Goal: Task Accomplishment & Management: Manage account settings

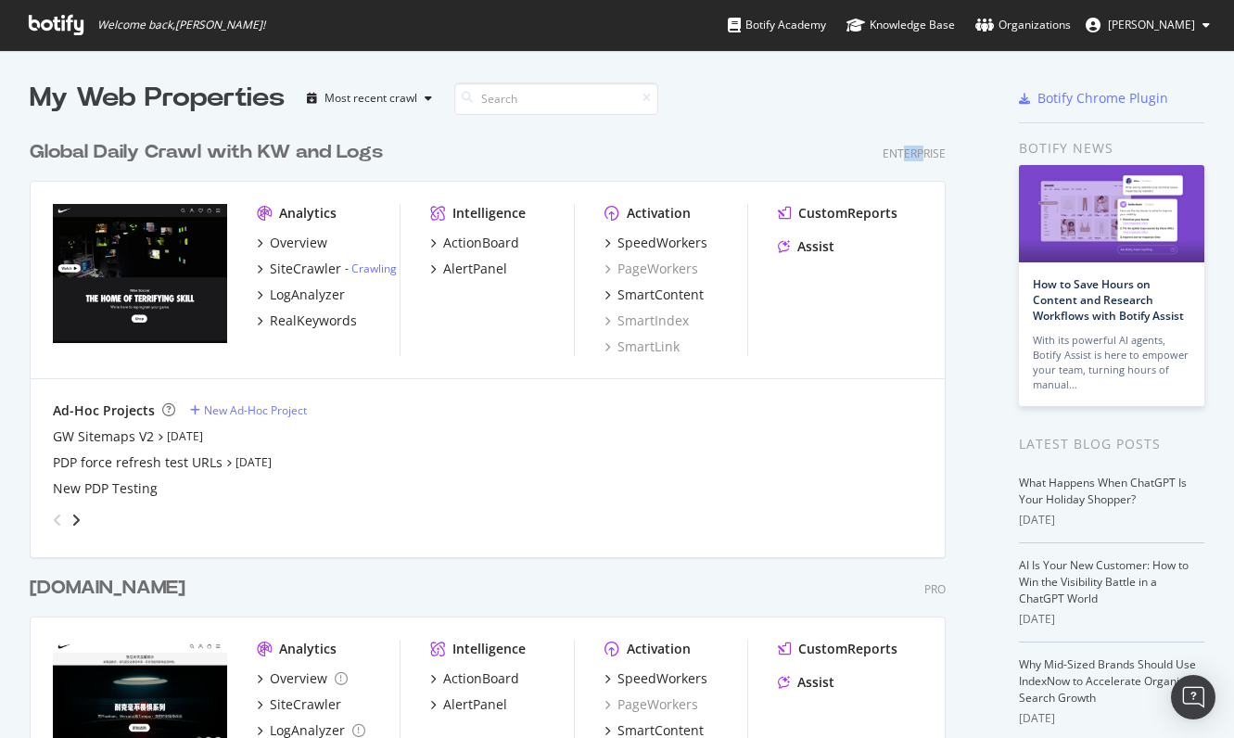
drag, startPoint x: 926, startPoint y: 151, endPoint x: 901, endPoint y: 153, distance: 25.1
click at [901, 153] on div "Enterprise" at bounding box center [914, 154] width 63 height 16
click at [557, 156] on div "Global Daily Crawl with KW and Logs Enterprise" at bounding box center [488, 152] width 916 height 27
drag, startPoint x: 949, startPoint y: 154, endPoint x: 876, endPoint y: 160, distance: 72.6
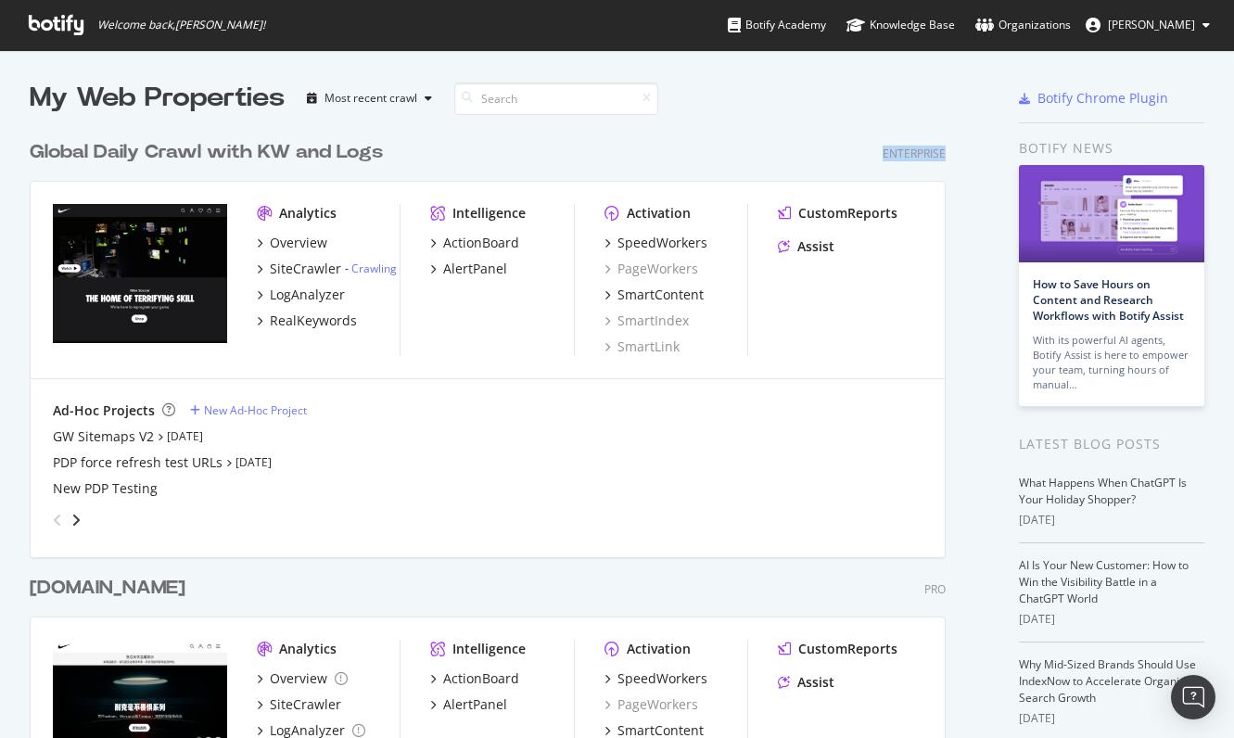
click at [876, 159] on div "Global Daily Crawl with KW and Logs Enterprise Analytics Overview SiteCrawler -…" at bounding box center [495, 335] width 931 height 436
click at [876, 160] on div "Global Daily Crawl with KW and Logs Enterprise" at bounding box center [488, 152] width 916 height 27
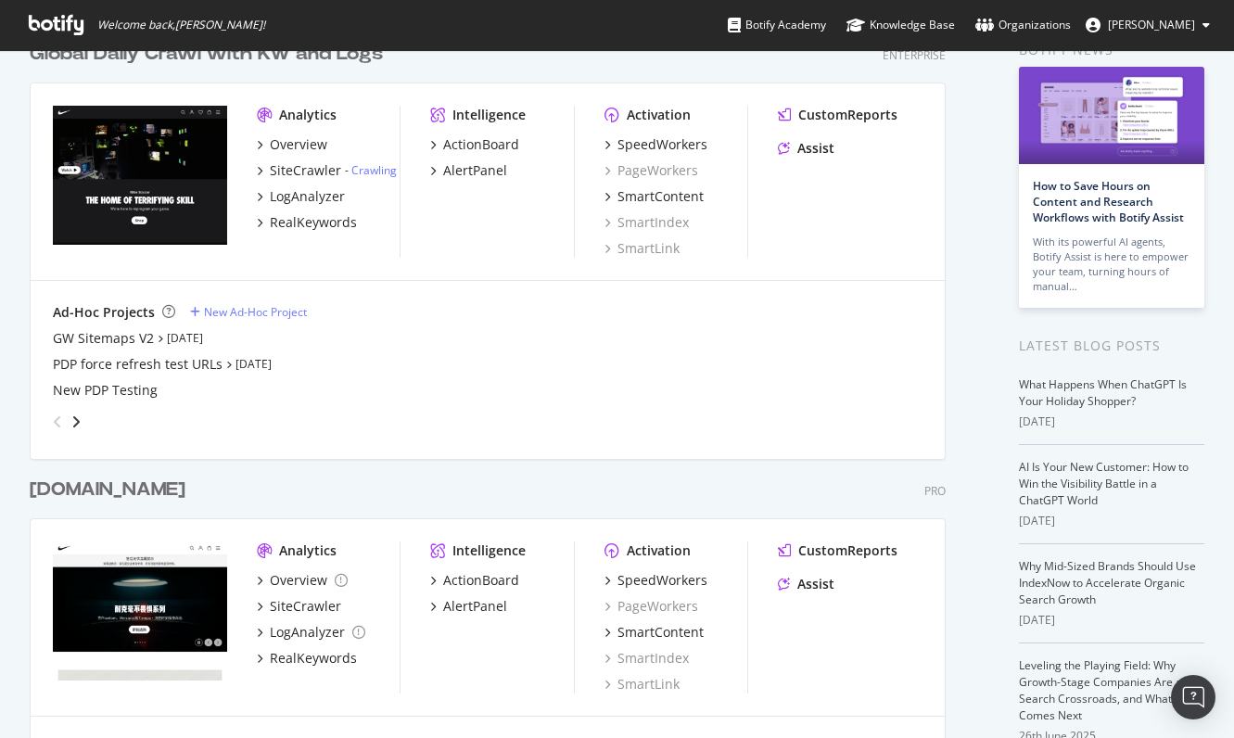
scroll to position [278, 0]
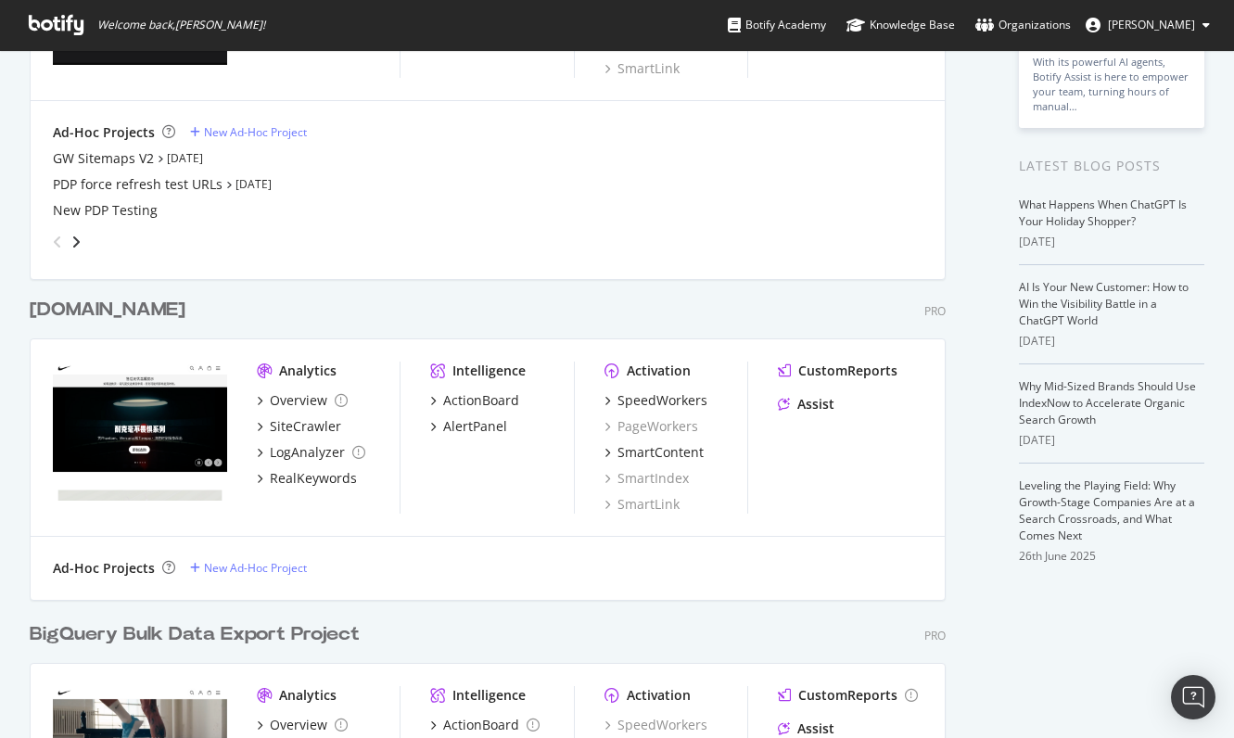
drag, startPoint x: 917, startPoint y: 292, endPoint x: 668, endPoint y: 290, distance: 249.5
click at [673, 290] on div "[DOMAIN_NAME] Pro Analytics Overview SiteCrawler LogAnalyzer RealKeywords Intel…" at bounding box center [495, 437] width 931 height 325
click at [668, 290] on div "[DOMAIN_NAME] Pro Analytics Overview SiteCrawler LogAnalyzer RealKeywords Intel…" at bounding box center [495, 437] width 931 height 325
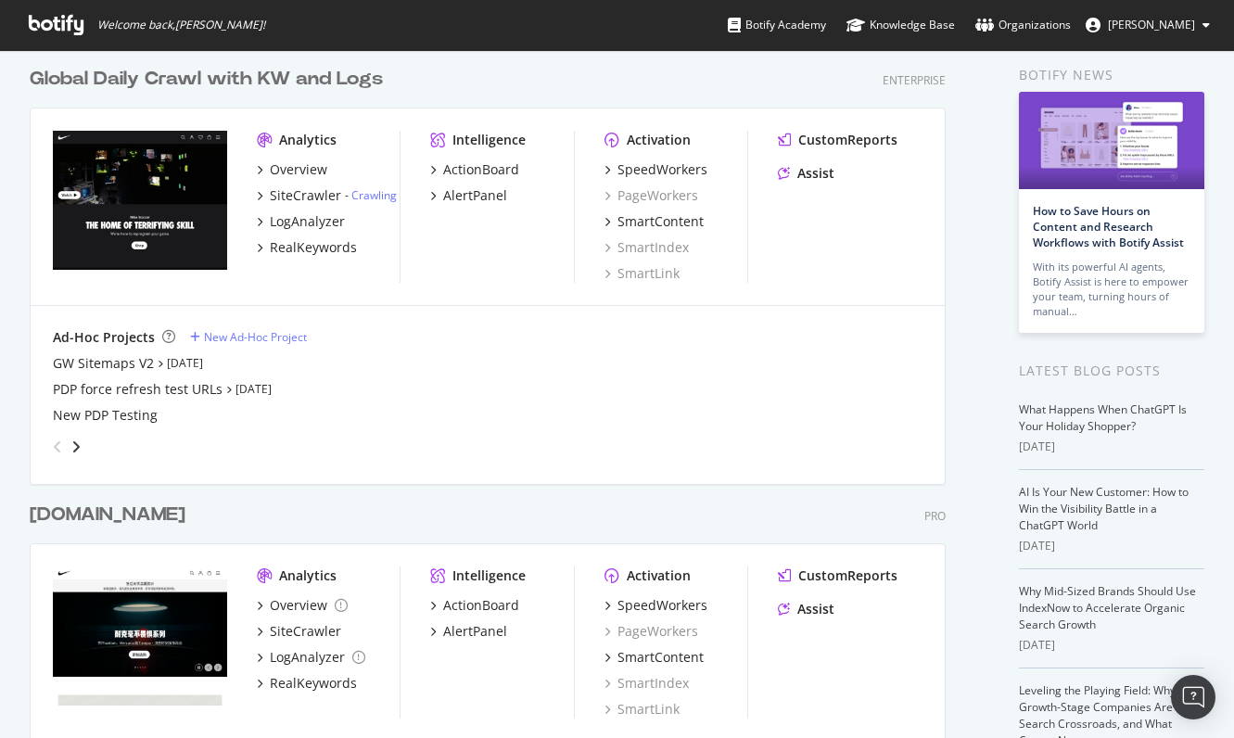
scroll to position [0, 0]
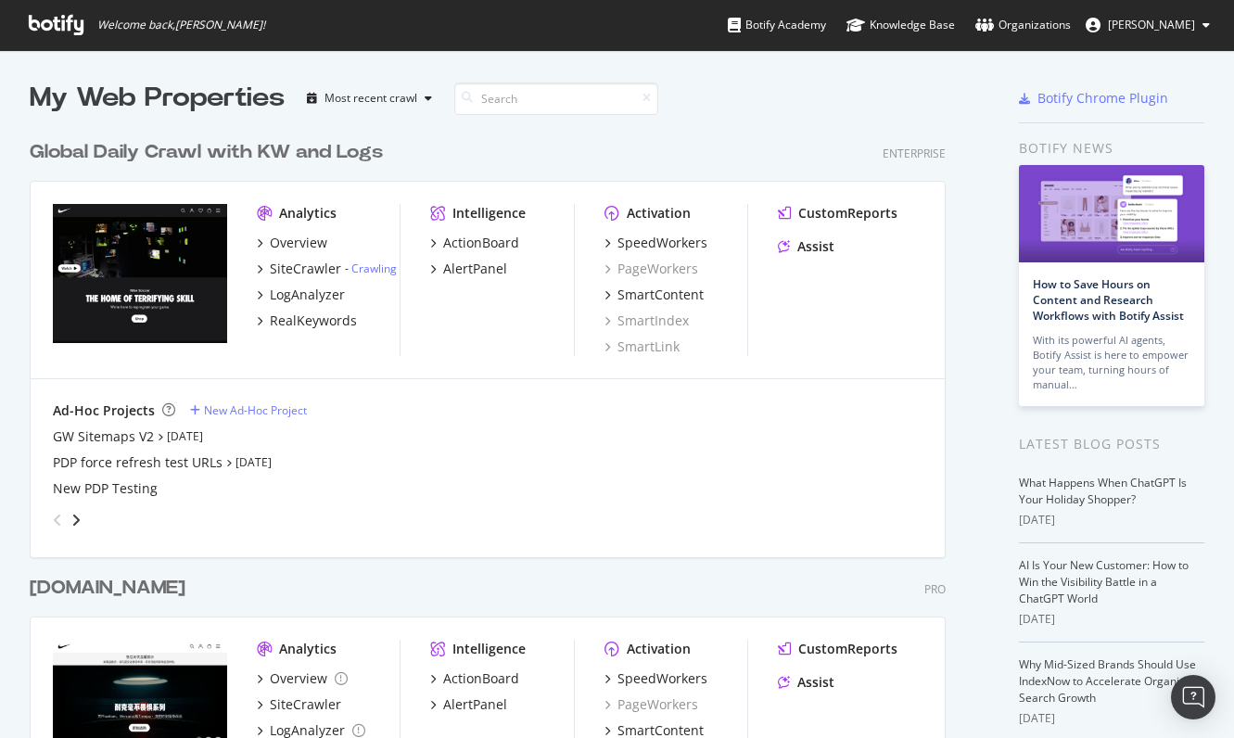
click at [216, 150] on div "Global Daily Crawl with KW and Logs" at bounding box center [206, 152] width 353 height 27
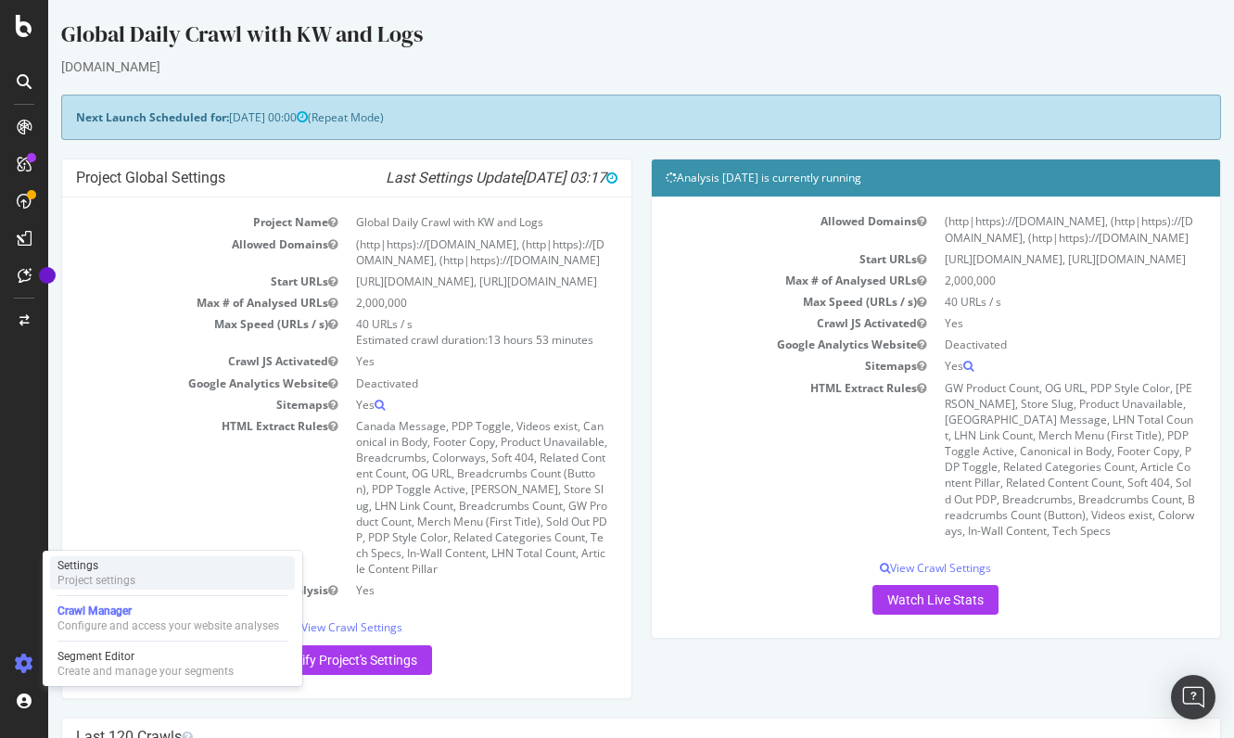
click at [95, 566] on div "Settings" at bounding box center [97, 565] width 78 height 15
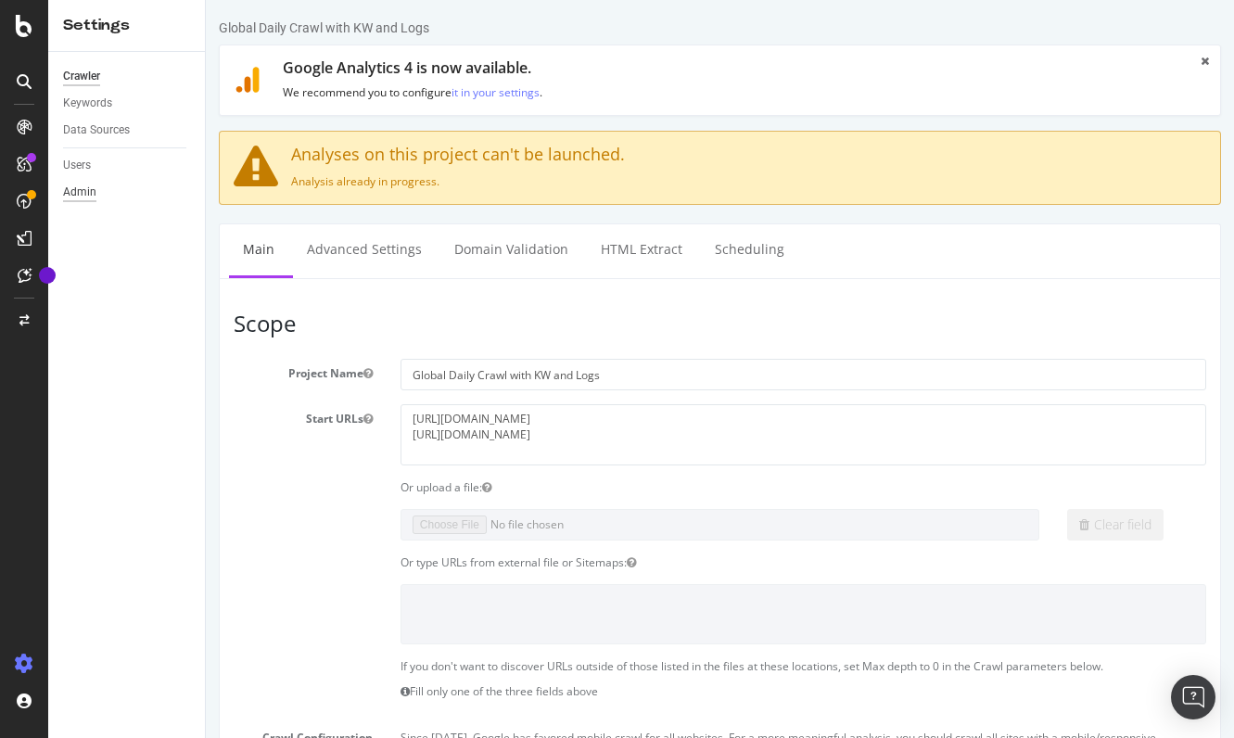
click at [76, 193] on div "Admin" at bounding box center [79, 192] width 33 height 19
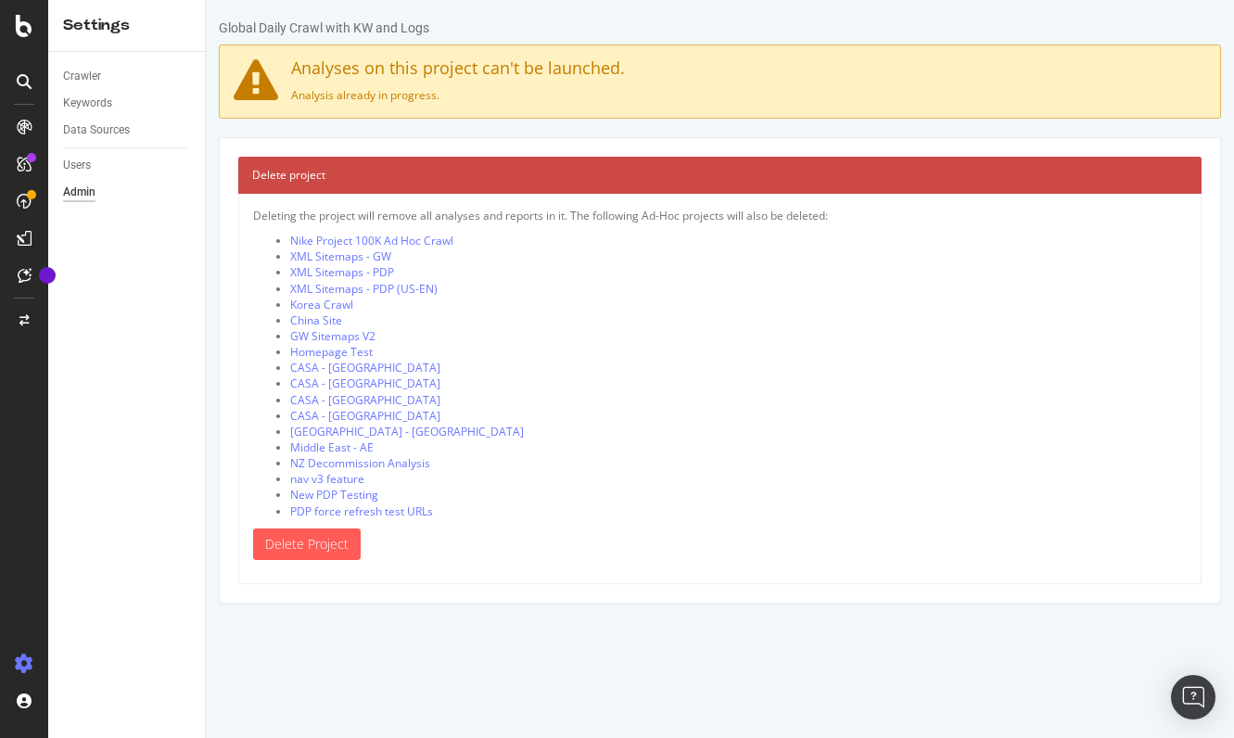
drag, startPoint x: 253, startPoint y: 212, endPoint x: 812, endPoint y: 206, distance: 559.3
click at [812, 206] on div "Deleting the project will remove all analyses and reports in it. The following …" at bounding box center [720, 389] width 964 height 390
drag, startPoint x: 494, startPoint y: 73, endPoint x: 326, endPoint y: 71, distance: 167.9
click at [327, 71] on h4 "Analyses on this project can't be launched." at bounding box center [720, 68] width 973 height 19
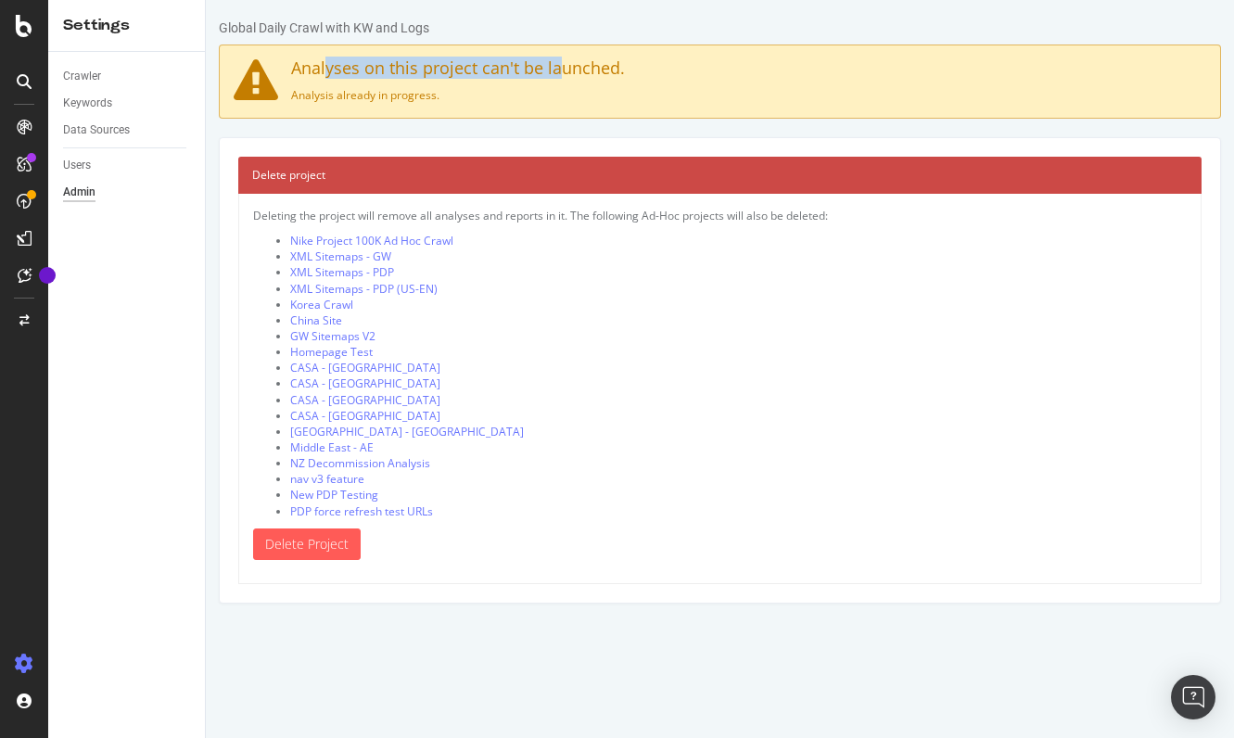
click at [326, 71] on h4 "Analyses on this project can't be launched." at bounding box center [720, 68] width 973 height 19
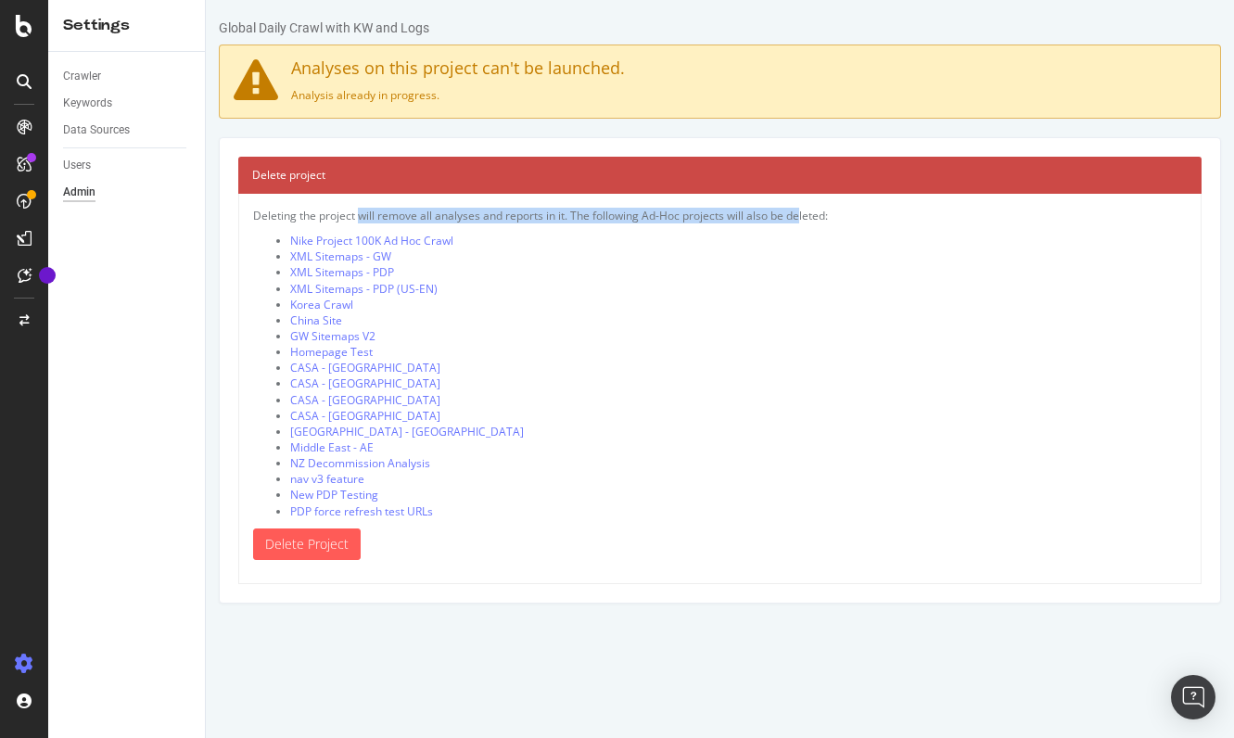
drag, startPoint x: 316, startPoint y: 217, endPoint x: 764, endPoint y: 212, distance: 448.0
click at [764, 212] on p "Deleting the project will remove all analyses and reports in it. The following …" at bounding box center [720, 216] width 934 height 16
drag, startPoint x: 790, startPoint y: 211, endPoint x: 662, endPoint y: 214, distance: 128.0
click at [662, 214] on p "Deleting the project will remove all analyses and reports in it. The following …" at bounding box center [720, 216] width 934 height 16
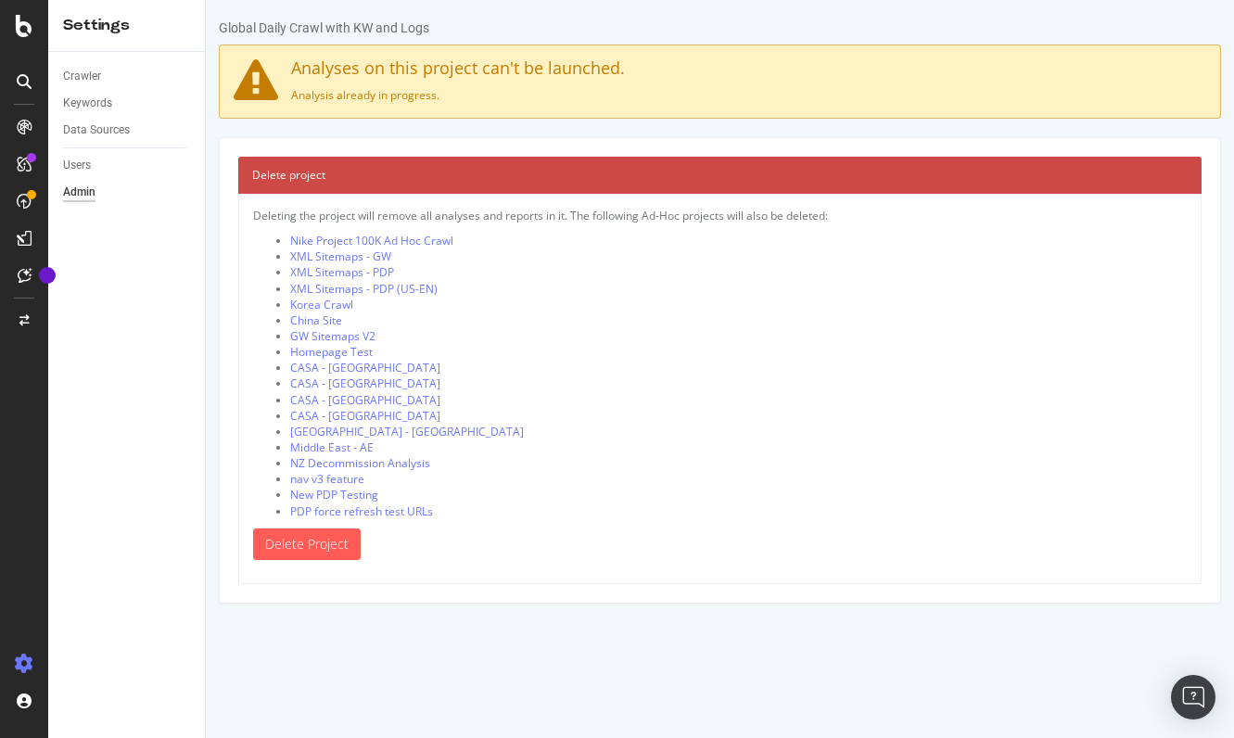
click at [637, 214] on p "Deleting the project will remove all analyses and reports in it. The following …" at bounding box center [720, 216] width 934 height 16
